Goal: Task Accomplishment & Management: Use online tool/utility

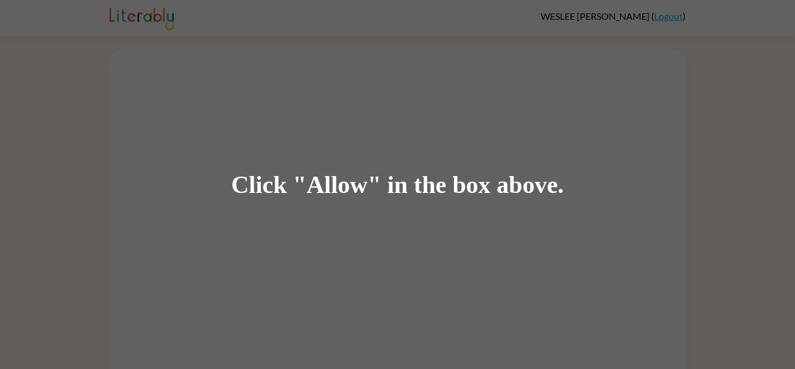
click at [230, 94] on div "Click "Allow" in the box above." at bounding box center [397, 184] width 795 height 369
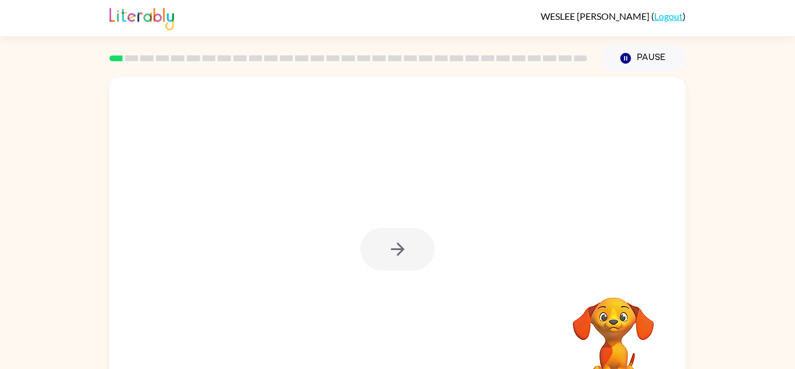
click at [397, 245] on div at bounding box center [397, 249] width 75 height 43
click at [397, 245] on icon "button" at bounding box center [398, 249] width 20 height 20
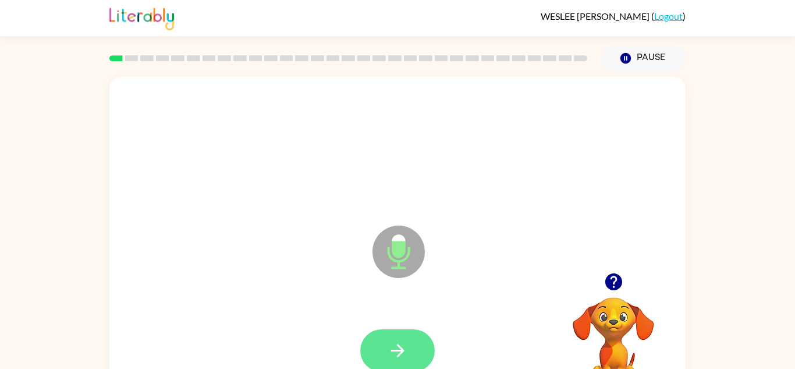
click at [413, 339] on button "button" at bounding box center [397, 350] width 75 height 43
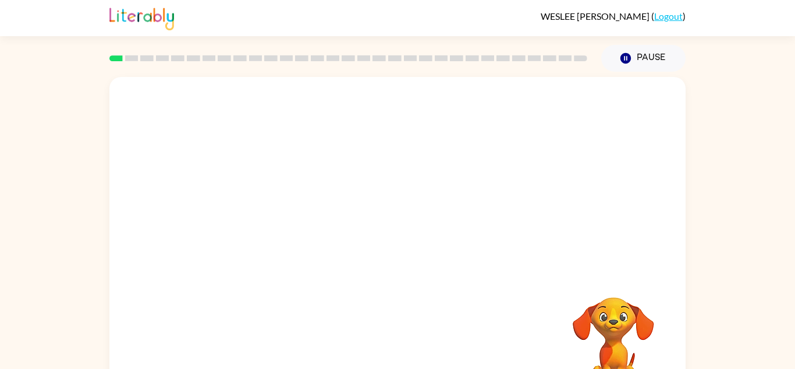
click at [415, 346] on div at bounding box center [397, 350] width 553 height 95
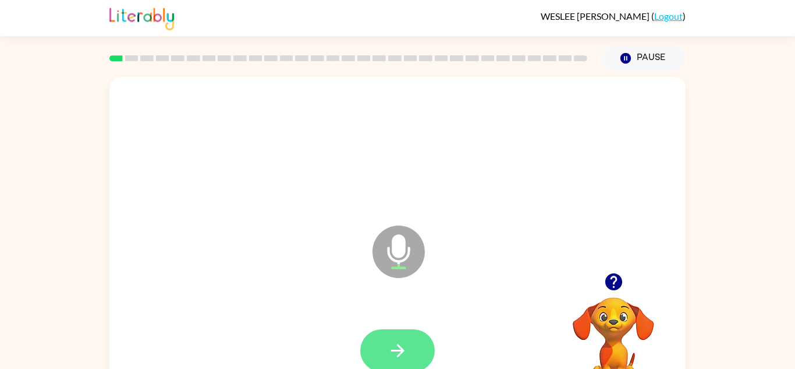
click at [400, 366] on button "button" at bounding box center [397, 350] width 75 height 43
click at [387, 361] on button "button" at bounding box center [397, 350] width 75 height 43
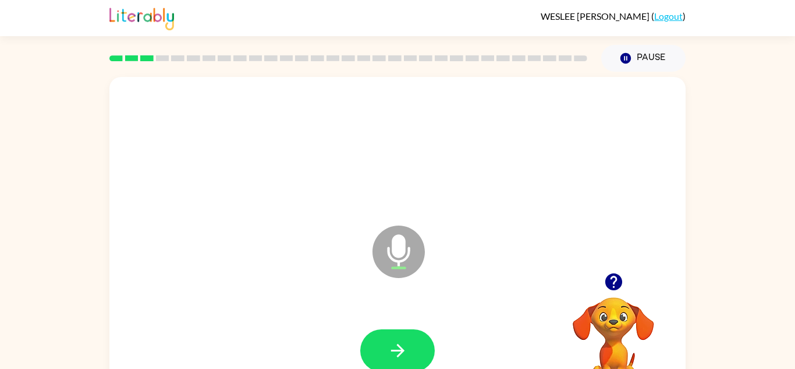
click at [387, 361] on button "button" at bounding box center [397, 350] width 75 height 43
click at [526, 213] on div "Microphone The Microphone is here when it is your turn to talk" at bounding box center [369, 222] width 497 height 42
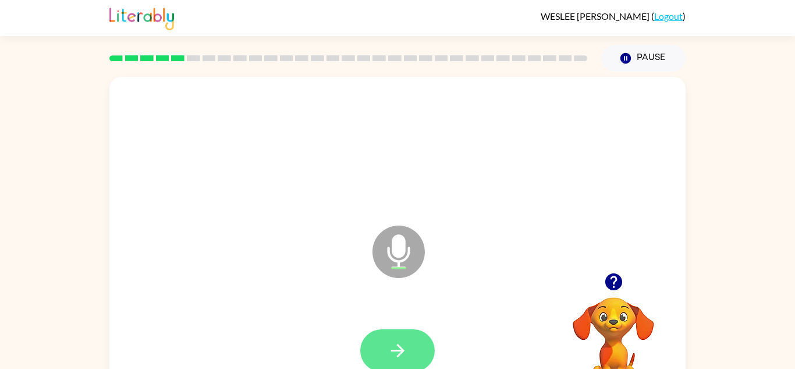
click at [416, 344] on button "button" at bounding box center [397, 350] width 75 height 43
click at [404, 348] on icon "button" at bounding box center [398, 350] width 20 height 20
click at [388, 321] on div at bounding box center [397, 350] width 553 height 95
click at [419, 354] on button "button" at bounding box center [397, 350] width 75 height 43
click at [409, 342] on button "button" at bounding box center [397, 350] width 75 height 43
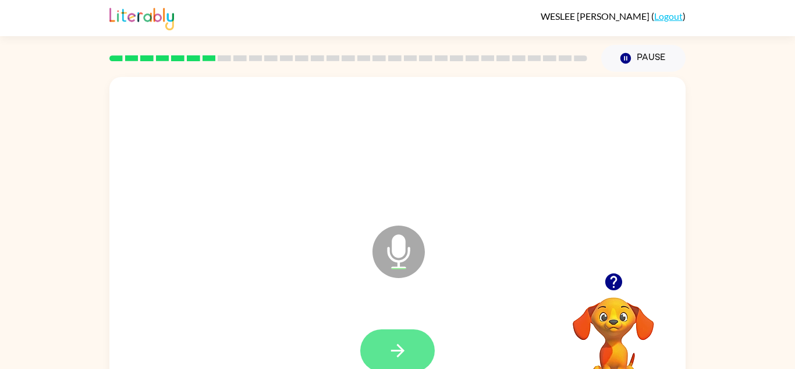
click at [410, 342] on button "button" at bounding box center [397, 350] width 75 height 43
click at [612, 283] on icon "button" at bounding box center [613, 281] width 17 height 17
click at [383, 348] on button "button" at bounding box center [397, 350] width 75 height 43
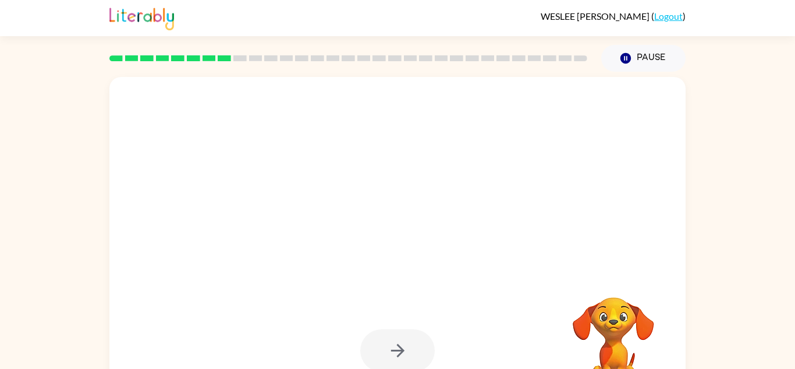
click at [477, 283] on div at bounding box center [397, 243] width 576 height 332
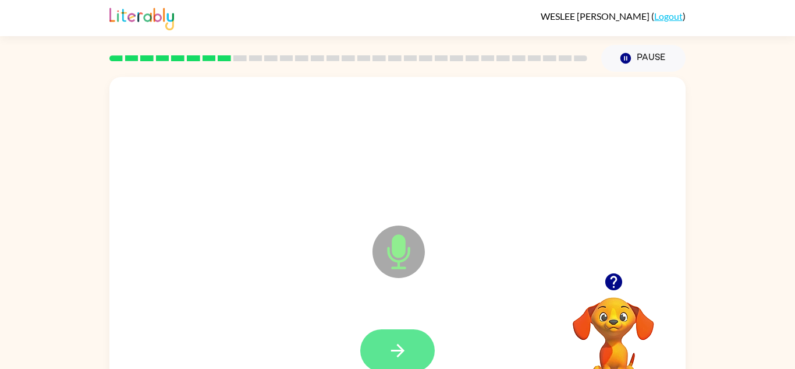
click at [413, 344] on button "button" at bounding box center [397, 350] width 75 height 43
click at [406, 357] on icon "button" at bounding box center [398, 350] width 20 height 20
click at [396, 351] on icon "button" at bounding box center [398, 350] width 20 height 20
click at [420, 346] on button "button" at bounding box center [397, 350] width 75 height 43
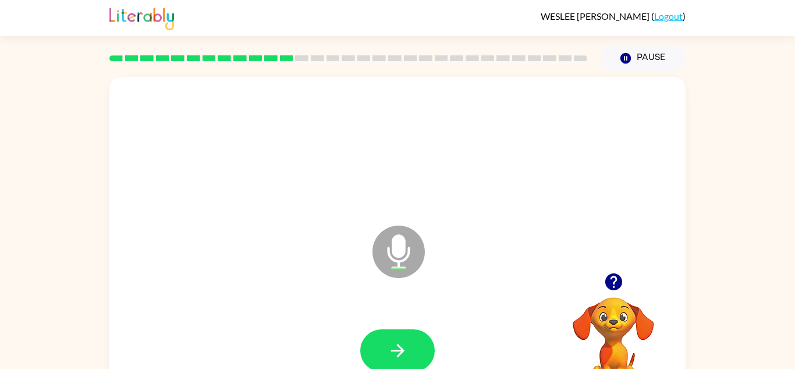
click at [608, 278] on icon "button" at bounding box center [613, 281] width 17 height 17
click at [379, 332] on button "button" at bounding box center [397, 350] width 75 height 43
click at [491, 197] on div "Microphone The Microphone is here when it is your turn to talk" at bounding box center [397, 243] width 576 height 332
click at [401, 356] on icon "button" at bounding box center [398, 350] width 20 height 20
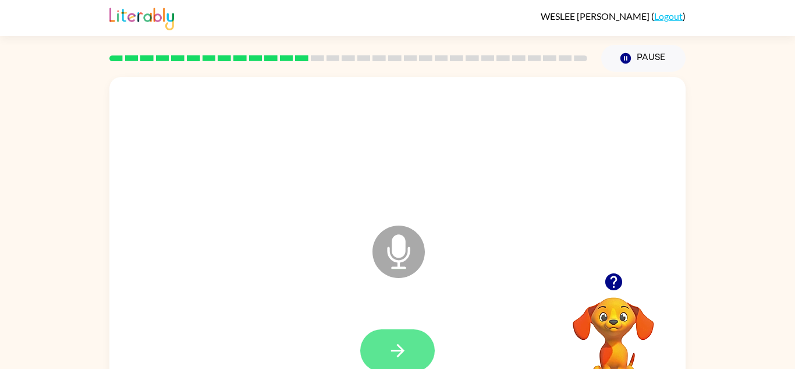
click at [416, 357] on button "button" at bounding box center [397, 350] width 75 height 43
click at [413, 351] on button "button" at bounding box center [397, 350] width 75 height 43
click at [408, 353] on icon "button" at bounding box center [398, 350] width 20 height 20
click at [404, 339] on button "button" at bounding box center [397, 350] width 75 height 43
click at [402, 339] on button "button" at bounding box center [397, 350] width 75 height 43
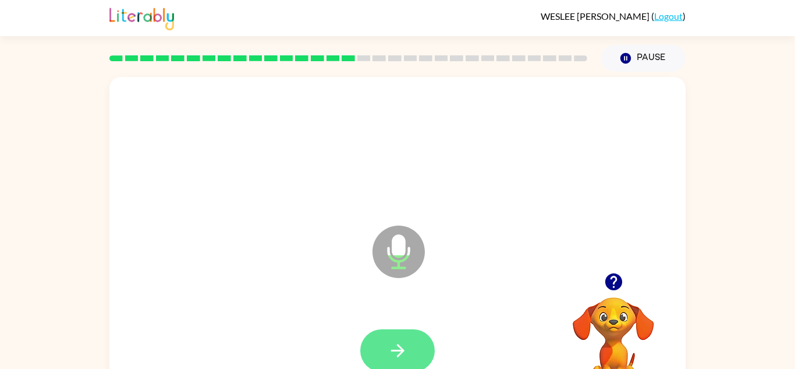
click at [405, 340] on icon "button" at bounding box center [398, 350] width 20 height 20
click at [404, 329] on button "button" at bounding box center [397, 350] width 75 height 43
click at [408, 346] on button "button" at bounding box center [397, 350] width 75 height 43
click at [405, 342] on icon "button" at bounding box center [398, 350] width 20 height 20
click at [413, 356] on button "button" at bounding box center [397, 350] width 75 height 43
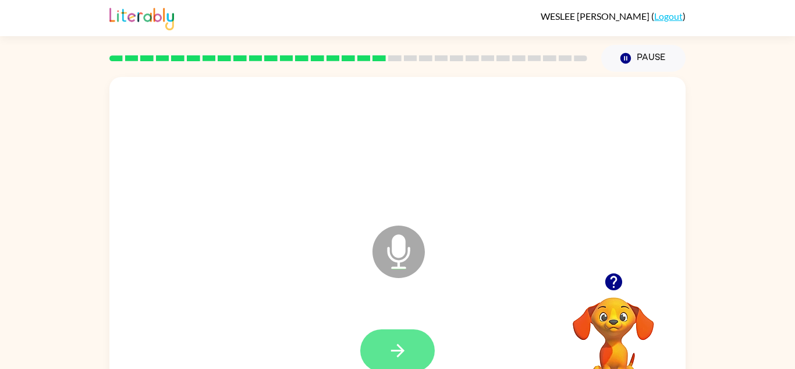
click at [416, 338] on button "button" at bounding box center [397, 350] width 75 height 43
click at [410, 353] on button "button" at bounding box center [397, 350] width 75 height 43
click at [397, 342] on icon "button" at bounding box center [398, 350] width 20 height 20
click at [379, 332] on button "button" at bounding box center [397, 350] width 75 height 43
click at [530, 164] on div at bounding box center [397, 147] width 553 height 95
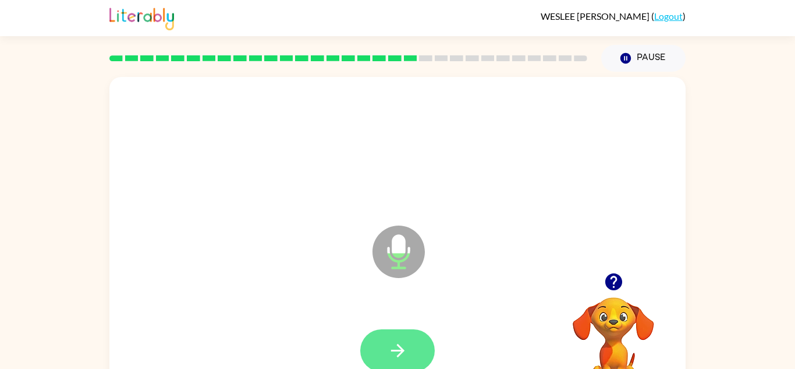
click at [396, 345] on icon "button" at bounding box center [398, 350] width 20 height 20
click at [402, 336] on button "button" at bounding box center [397, 350] width 75 height 43
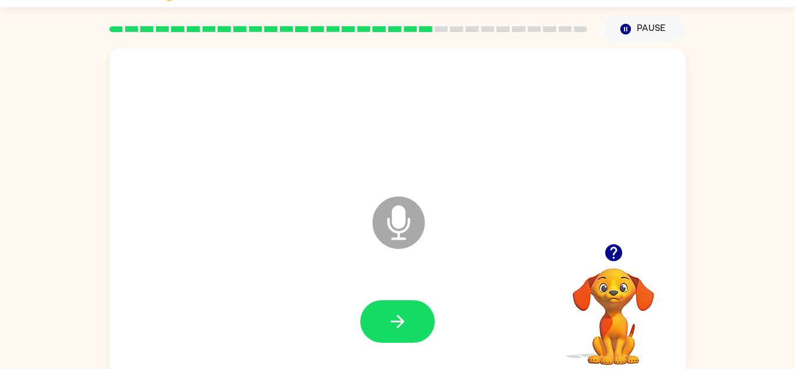
scroll to position [30, 0]
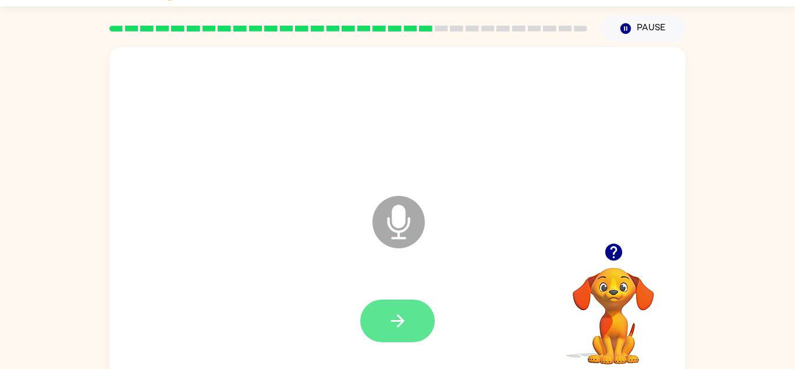
click at [393, 305] on button "button" at bounding box center [397, 320] width 75 height 43
click at [367, 315] on button "button" at bounding box center [397, 320] width 75 height 43
click at [405, 310] on icon "button" at bounding box center [398, 320] width 20 height 20
click at [371, 312] on button "button" at bounding box center [397, 320] width 75 height 43
click at [392, 325] on icon "button" at bounding box center [398, 320] width 20 height 20
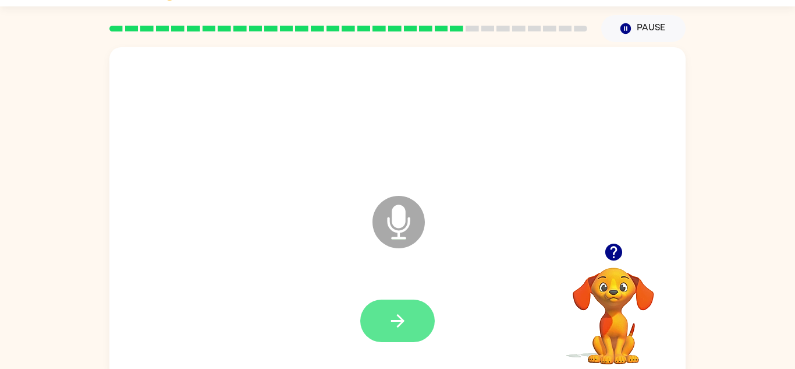
click at [402, 314] on icon "button" at bounding box center [398, 320] width 20 height 20
click at [415, 314] on button "button" at bounding box center [397, 320] width 75 height 43
click at [385, 310] on button "button" at bounding box center [397, 320] width 75 height 43
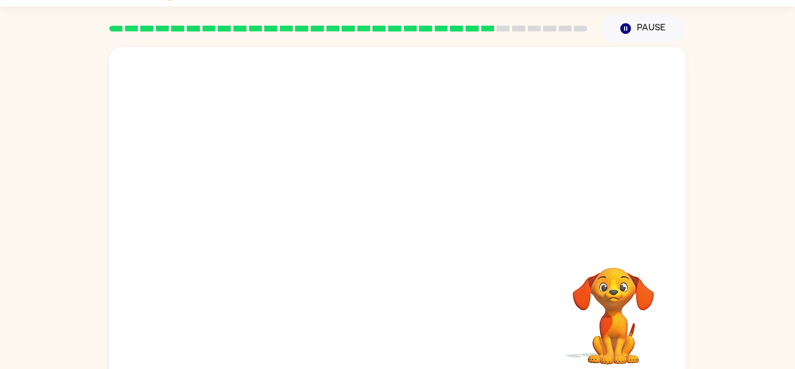
click at [381, 331] on div at bounding box center [397, 320] width 553 height 95
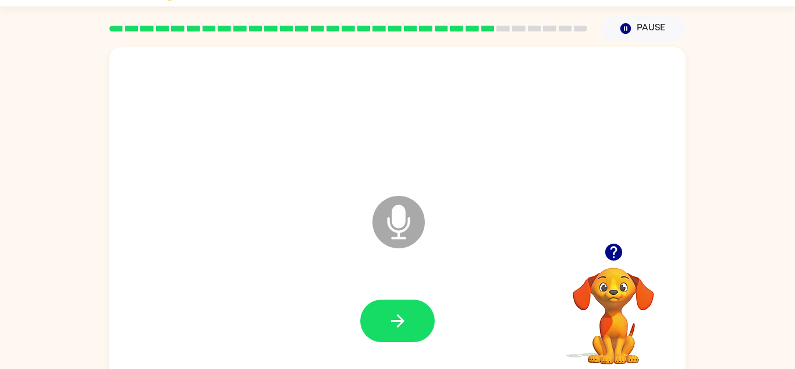
click at [614, 256] on icon "button" at bounding box center [613, 251] width 17 height 17
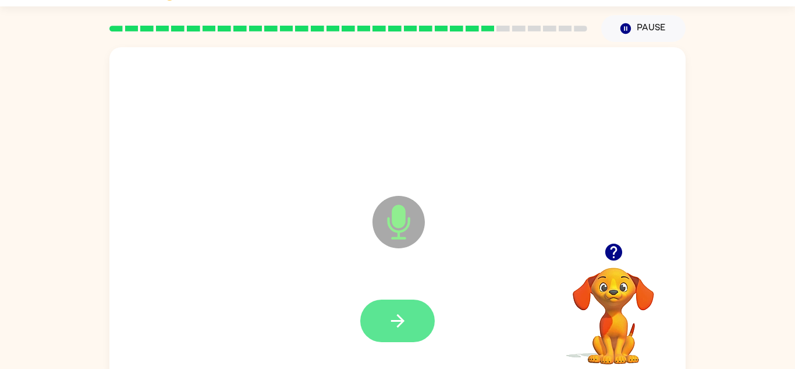
click at [422, 323] on button "button" at bounding box center [397, 320] width 75 height 43
click at [405, 323] on icon "button" at bounding box center [398, 320] width 20 height 20
click at [414, 320] on button "button" at bounding box center [397, 320] width 75 height 43
click at [409, 320] on button "button" at bounding box center [397, 320] width 75 height 43
click at [393, 320] on icon "button" at bounding box center [397, 320] width 13 height 13
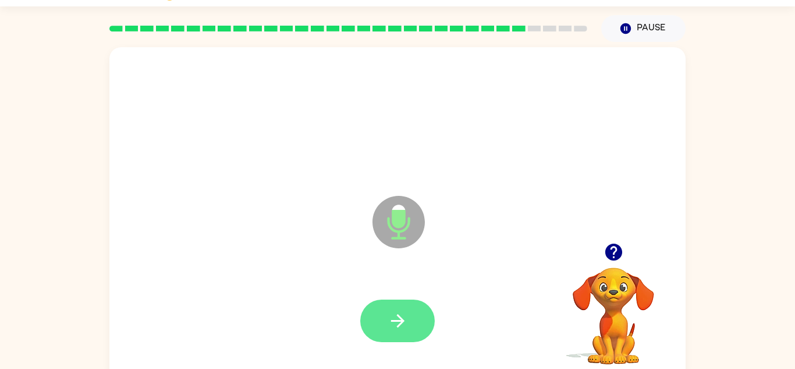
click at [413, 323] on button "button" at bounding box center [397, 320] width 75 height 43
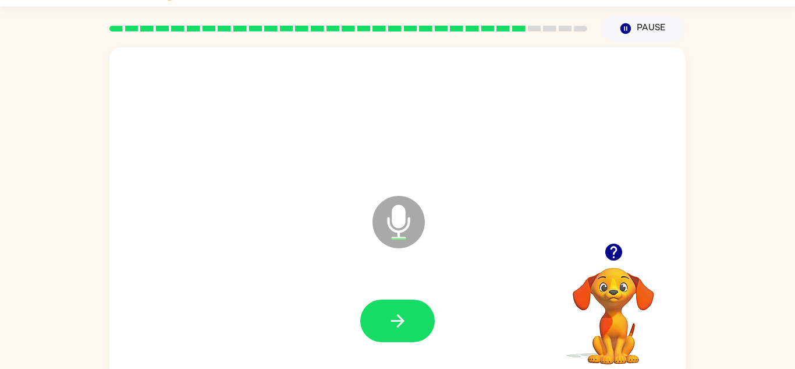
click at [636, 245] on div at bounding box center [613, 252] width 116 height 30
click at [611, 253] on icon "button" at bounding box center [613, 251] width 17 height 17
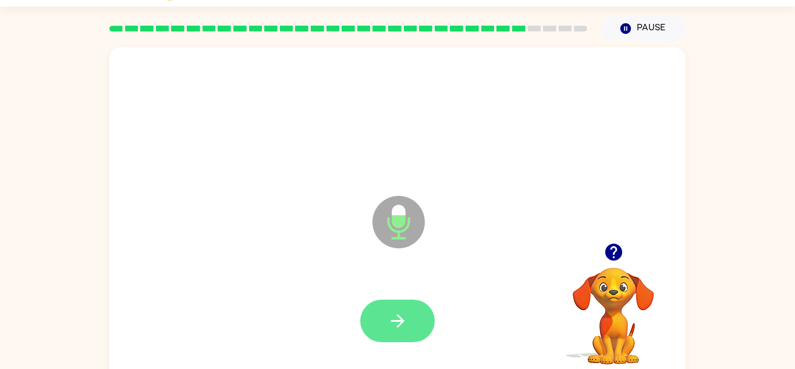
click at [389, 321] on icon "button" at bounding box center [398, 320] width 20 height 20
click at [397, 302] on button "button" at bounding box center [397, 320] width 75 height 43
click at [406, 328] on icon "button" at bounding box center [398, 320] width 20 height 20
click at [389, 307] on button "button" at bounding box center [397, 320] width 75 height 43
click at [404, 324] on icon "button" at bounding box center [398, 320] width 20 height 20
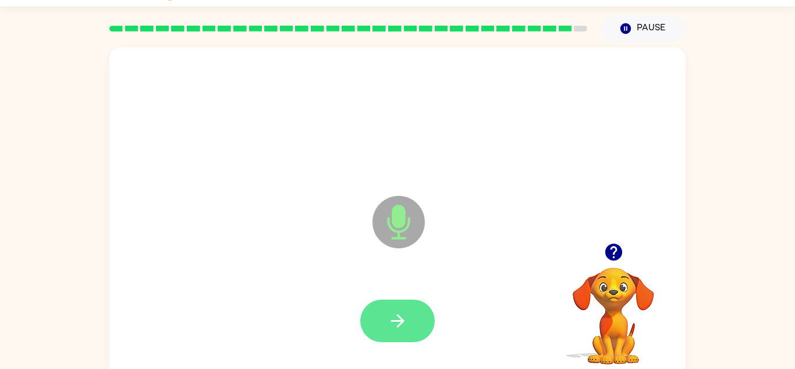
click at [398, 321] on icon "button" at bounding box center [398, 320] width 20 height 20
click at [403, 310] on icon "button" at bounding box center [398, 320] width 20 height 20
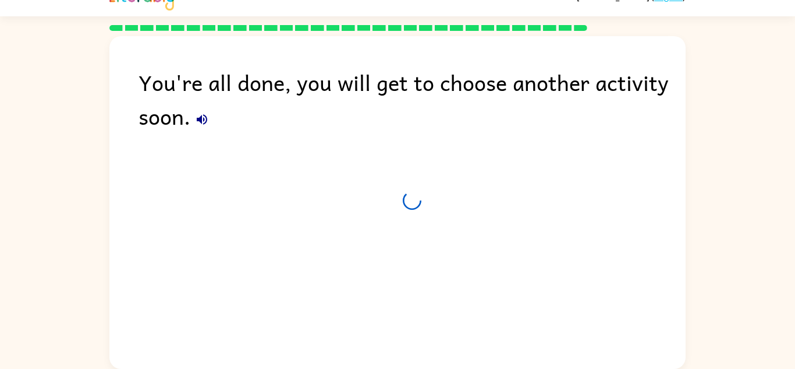
scroll to position [20, 0]
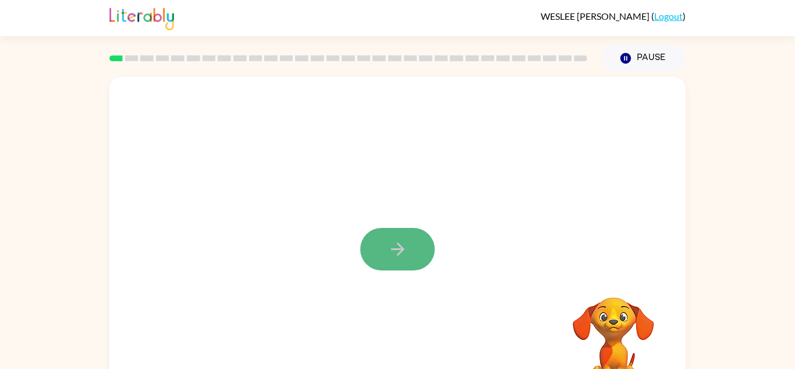
click at [399, 264] on button "button" at bounding box center [397, 249] width 75 height 43
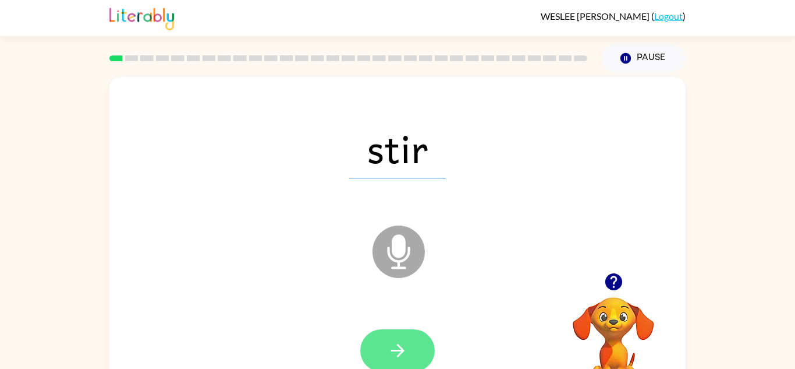
click at [398, 355] on icon "button" at bounding box center [397, 350] width 13 height 13
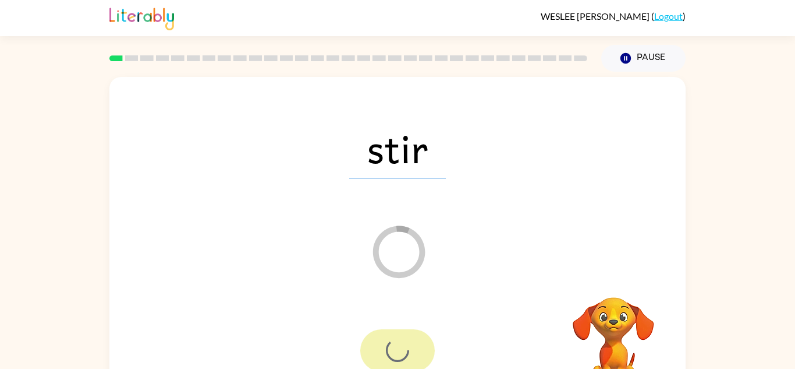
click at [533, 268] on div "stir Loader Your response is being sent to our graders" at bounding box center [397, 243] width 576 height 332
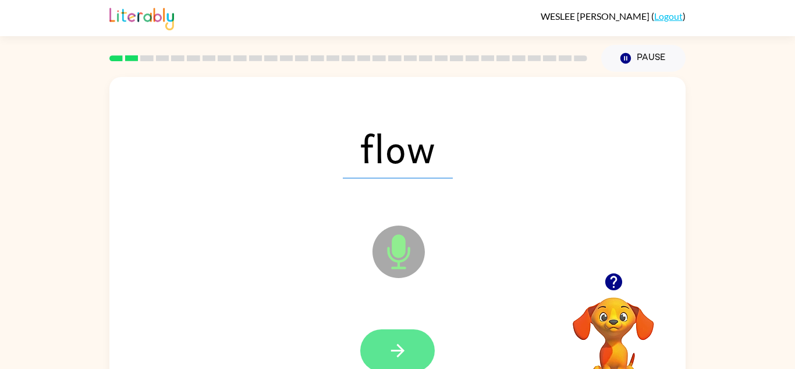
click at [393, 344] on icon "button" at bounding box center [398, 350] width 20 height 20
click at [411, 337] on button "button" at bounding box center [397, 350] width 75 height 43
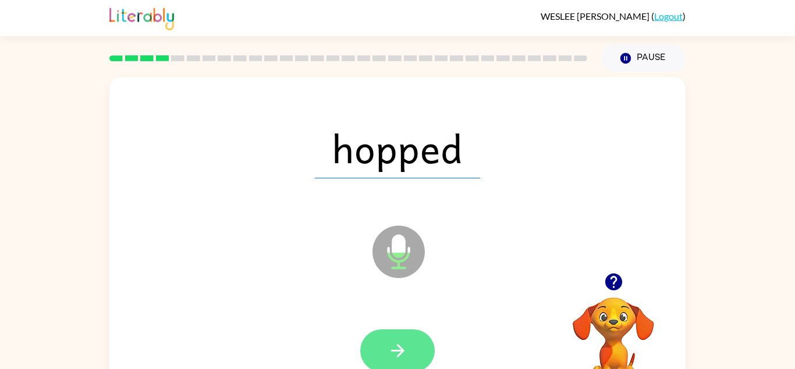
click at [396, 336] on button "button" at bounding box center [397, 350] width 75 height 43
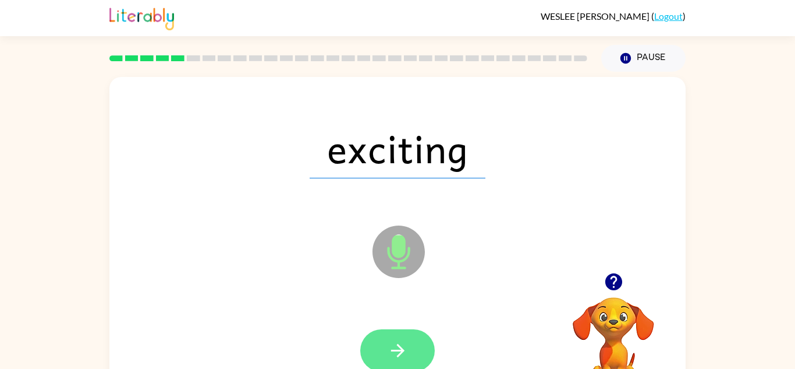
click at [416, 350] on button "button" at bounding box center [397, 350] width 75 height 43
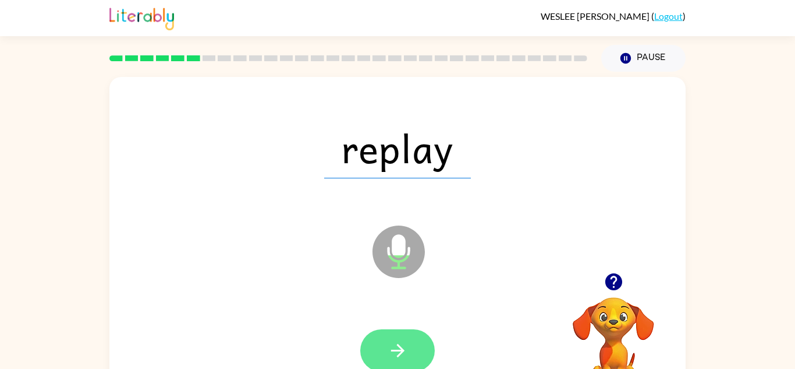
click at [408, 346] on button "button" at bounding box center [397, 350] width 75 height 43
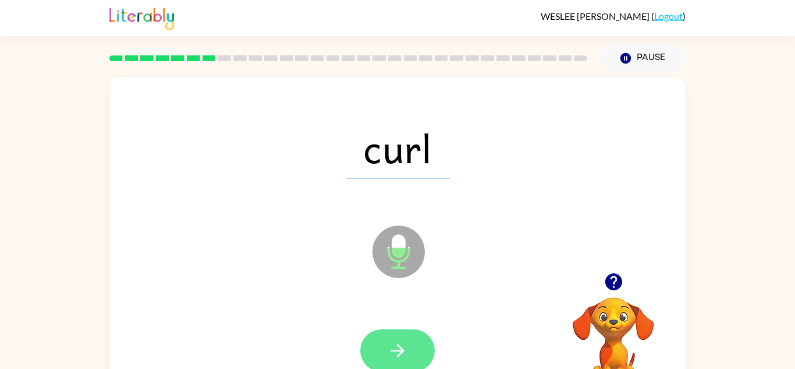
click at [401, 344] on icon "button" at bounding box center [398, 350] width 20 height 20
click at [400, 342] on icon "button" at bounding box center [398, 350] width 20 height 20
click at [410, 344] on button "button" at bounding box center [397, 350] width 75 height 43
click at [399, 341] on icon "button" at bounding box center [398, 350] width 20 height 20
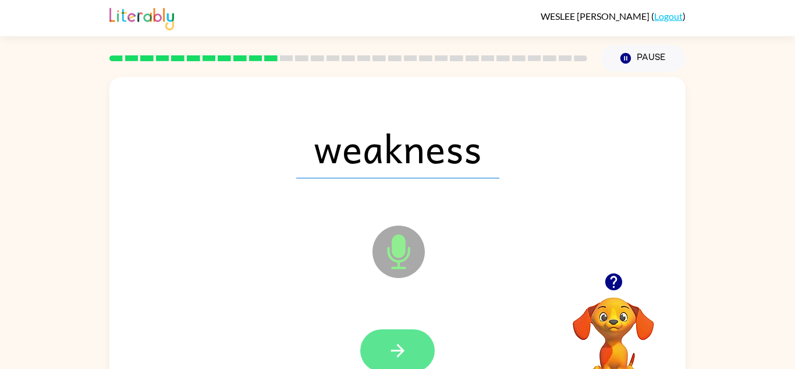
click at [408, 338] on button "button" at bounding box center [397, 350] width 75 height 43
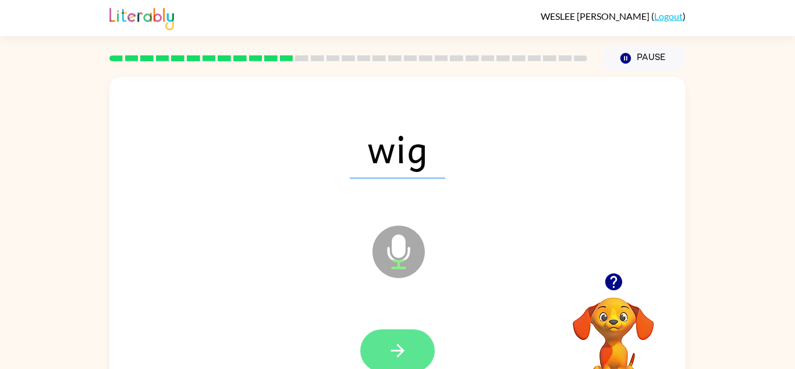
click at [403, 348] on icon "button" at bounding box center [398, 350] width 20 height 20
click at [408, 345] on button "button" at bounding box center [397, 350] width 75 height 43
click at [399, 348] on icon "button" at bounding box center [398, 350] width 20 height 20
click at [400, 347] on icon "button" at bounding box center [397, 350] width 13 height 13
click at [404, 348] on icon "button" at bounding box center [398, 350] width 20 height 20
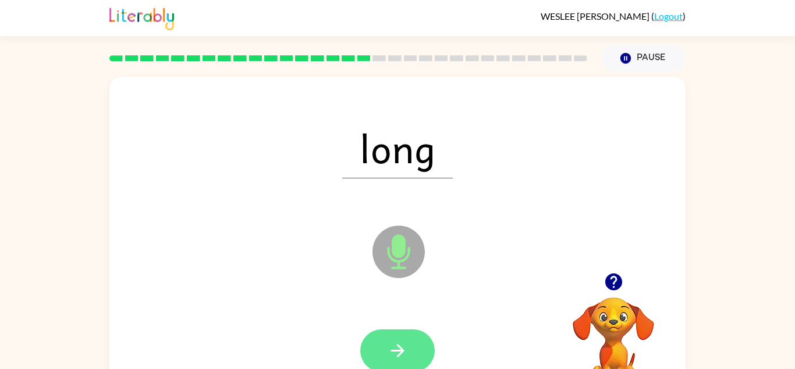
click at [405, 337] on button "button" at bounding box center [397, 350] width 75 height 43
click at [399, 349] on icon "button" at bounding box center [398, 350] width 20 height 20
click at [422, 333] on button "button" at bounding box center [397, 350] width 75 height 43
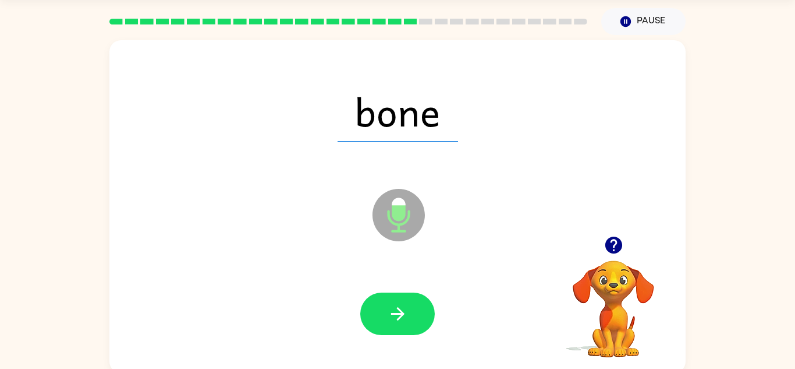
scroll to position [41, 0]
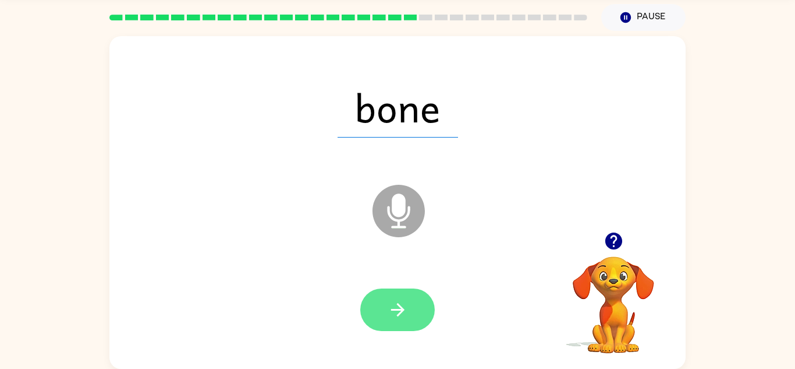
click at [420, 308] on button "button" at bounding box center [397, 309] width 75 height 43
click at [386, 308] on button "button" at bounding box center [397, 309] width 75 height 43
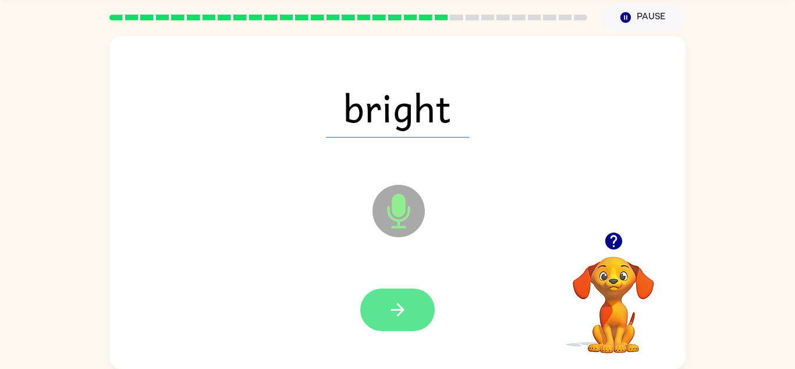
click at [394, 303] on icon "button" at bounding box center [398, 309] width 20 height 20
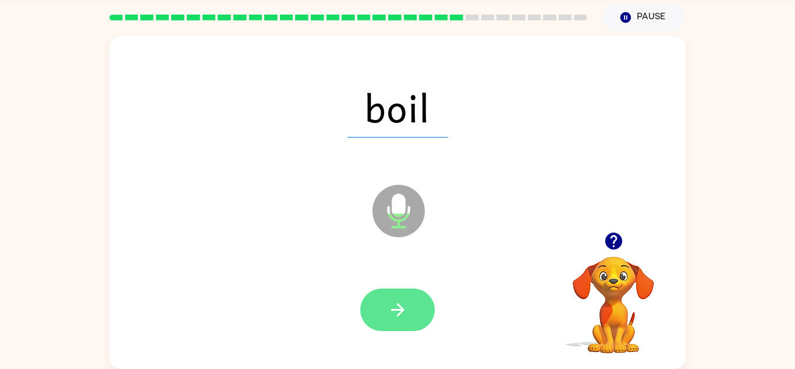
click at [419, 304] on button "button" at bounding box center [397, 309] width 75 height 43
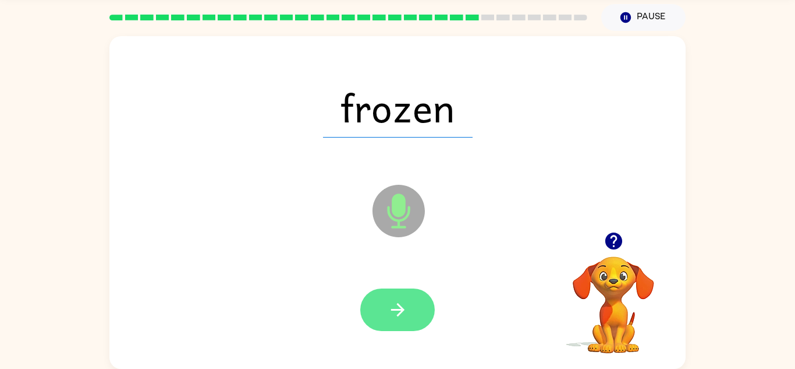
click at [401, 306] on icon "button" at bounding box center [397, 309] width 13 height 13
click at [395, 308] on icon "button" at bounding box center [398, 309] width 20 height 20
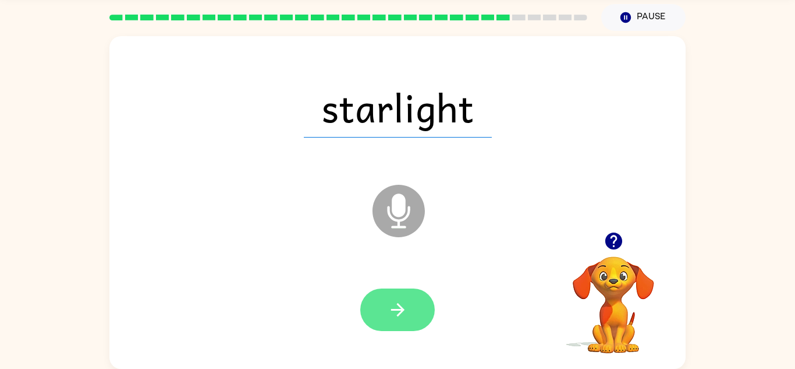
click at [398, 307] on icon "button" at bounding box center [398, 309] width 20 height 20
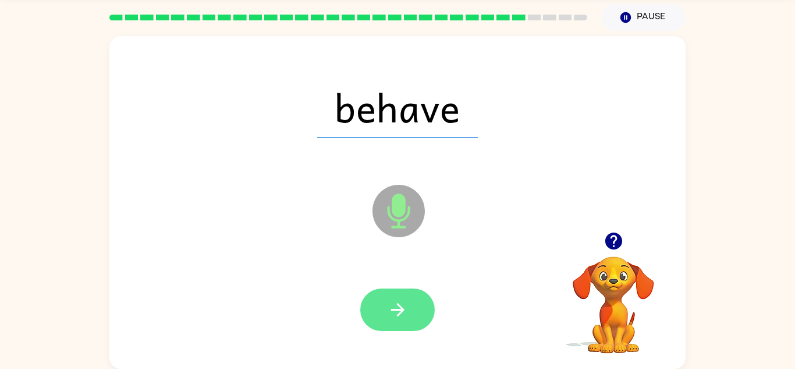
click at [391, 302] on icon "button" at bounding box center [398, 309] width 20 height 20
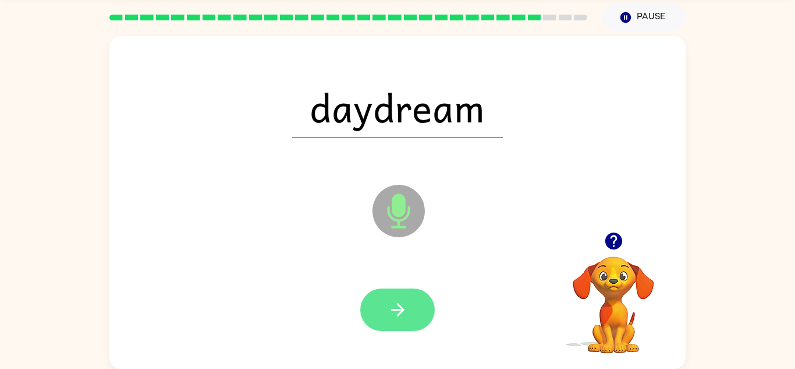
click at [409, 317] on button "button" at bounding box center [397, 309] width 75 height 43
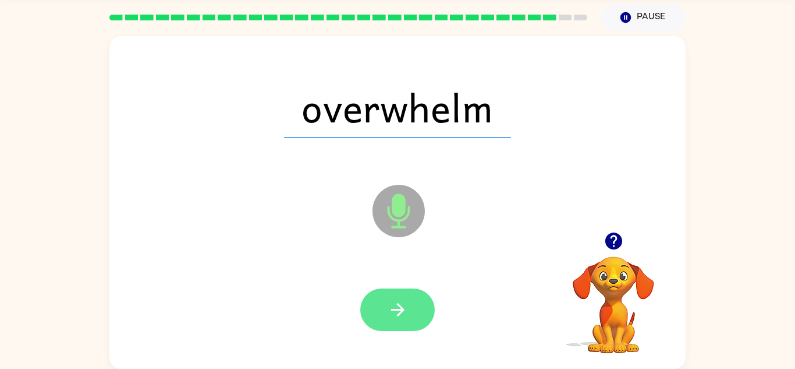
click at [400, 302] on icon "button" at bounding box center [398, 309] width 20 height 20
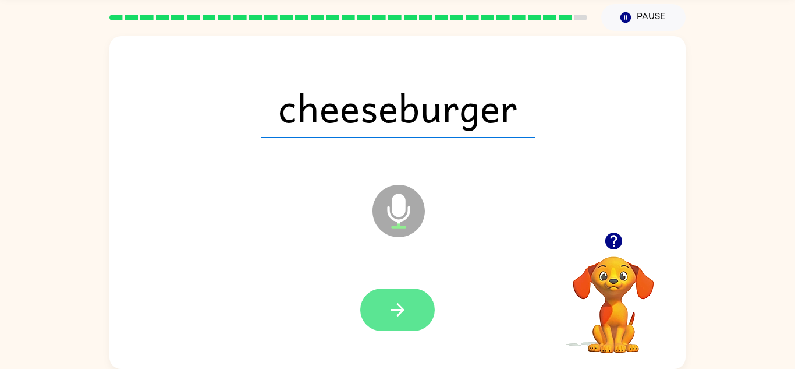
click at [394, 305] on icon "button" at bounding box center [398, 309] width 20 height 20
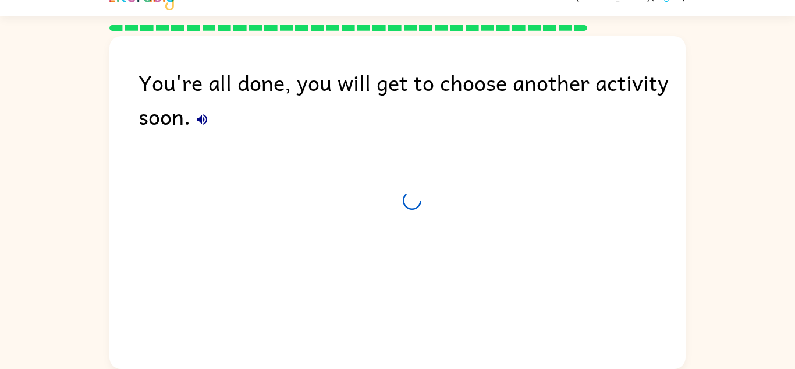
scroll to position [20, 0]
